Goal: Task Accomplishment & Management: Manage account settings

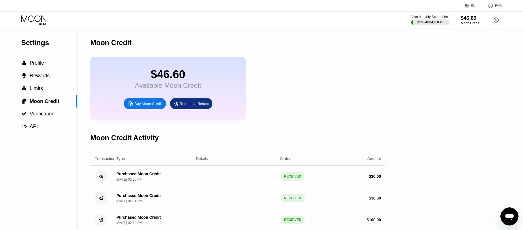
click at [36, 17] on icon at bounding box center [34, 20] width 26 height 10
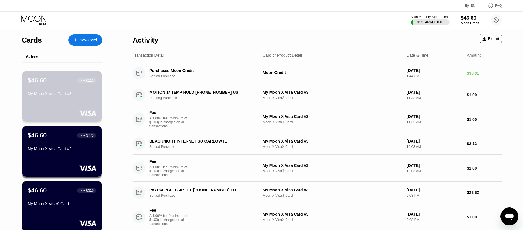
click at [60, 87] on div "$46.60 ● ● ● ● 6116 My Moon X Visa Card #3" at bounding box center [62, 87] width 69 height 21
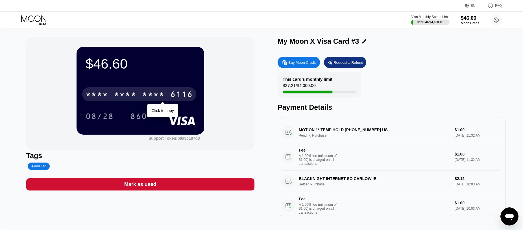
click at [128, 96] on div "* * * *" at bounding box center [125, 95] width 23 height 9
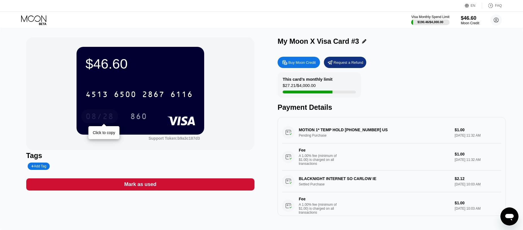
click at [102, 116] on div "08/28" at bounding box center [100, 117] width 28 height 9
